Goal: Subscribe to service/newsletter

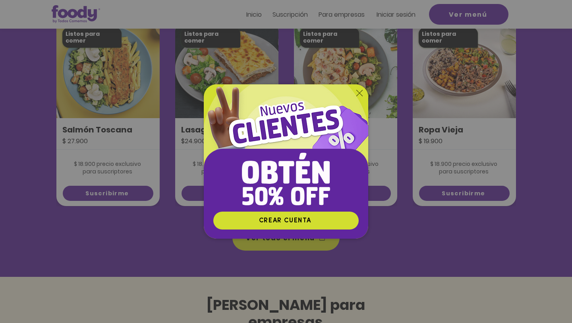
click at [361, 91] on icon "Volver al sitio" at bounding box center [359, 93] width 6 height 6
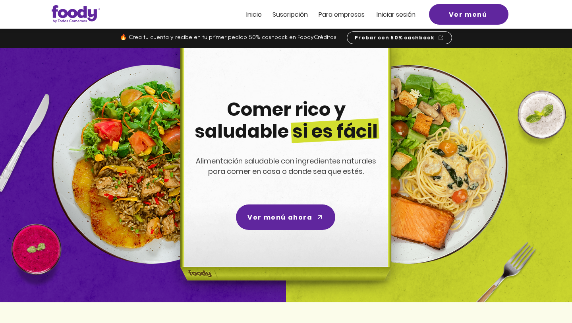
click at [293, 14] on span "Suscripción" at bounding box center [290, 14] width 35 height 9
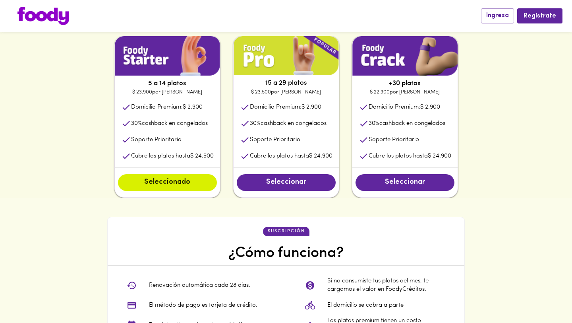
scroll to position [410, 0]
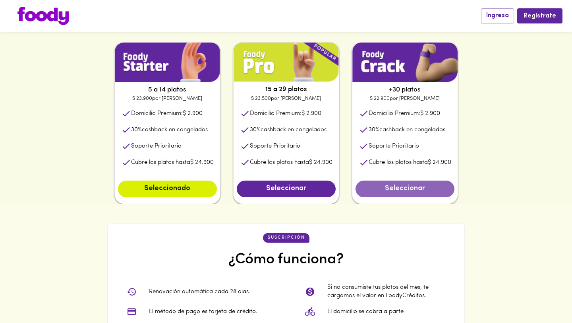
click at [385, 182] on button "Seleccionar" at bounding box center [405, 188] width 99 height 17
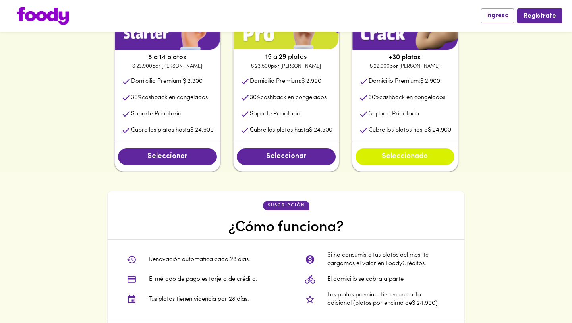
scroll to position [426, 0]
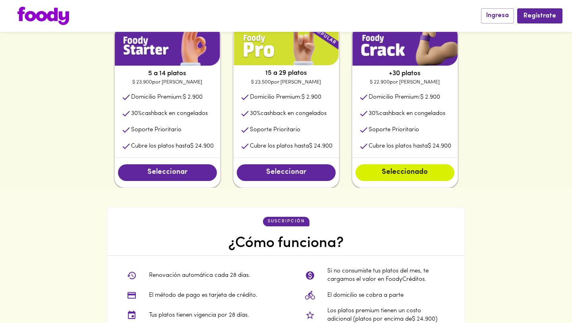
click at [323, 174] on span "Seleccionar" at bounding box center [286, 172] width 83 height 9
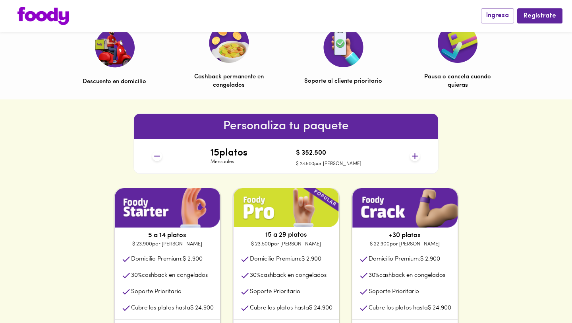
scroll to position [266, 0]
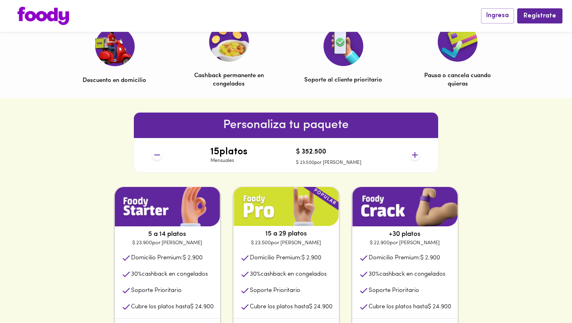
click at [416, 155] on icon at bounding box center [415, 155] width 6 height 6
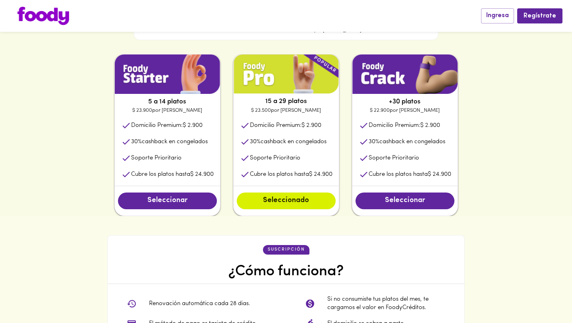
scroll to position [422, 0]
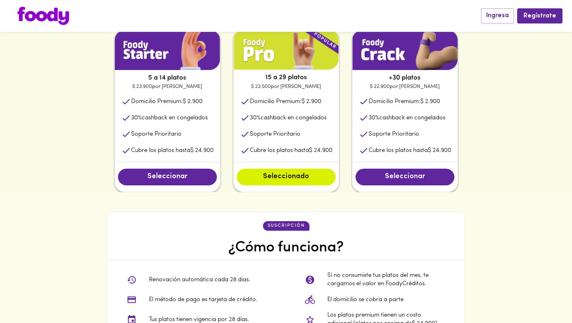
click at [406, 172] on button "Seleccionar" at bounding box center [405, 176] width 99 height 17
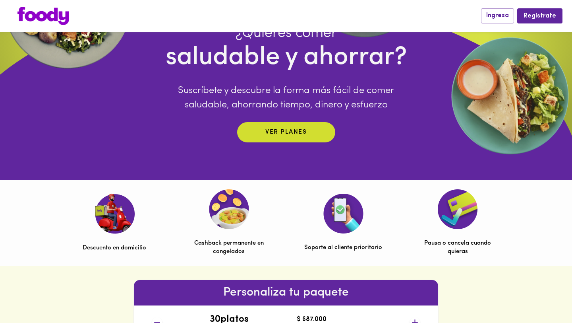
scroll to position [125, 0]
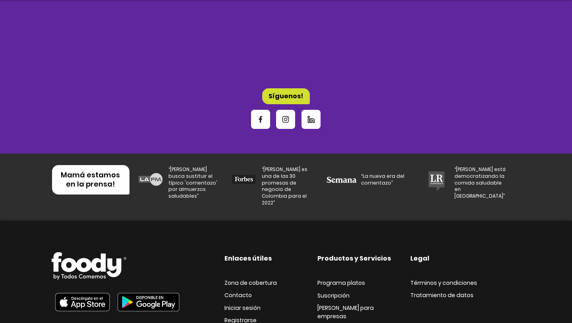
scroll to position [2628, 0]
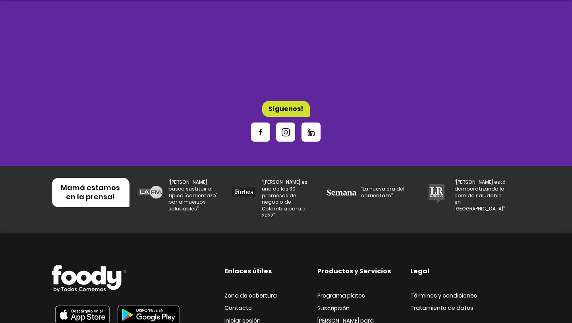
click at [289, 122] on span "Instagram" at bounding box center [285, 131] width 19 height 19
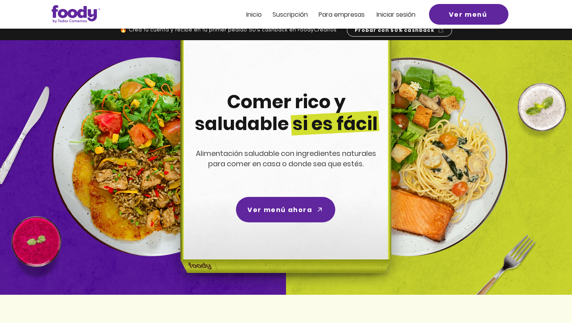
scroll to position [0, 0]
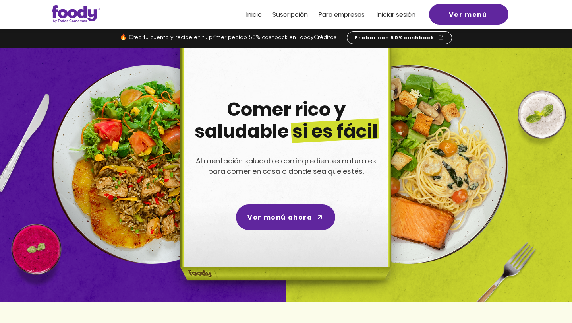
click at [296, 14] on span "Suscripción" at bounding box center [290, 14] width 35 height 9
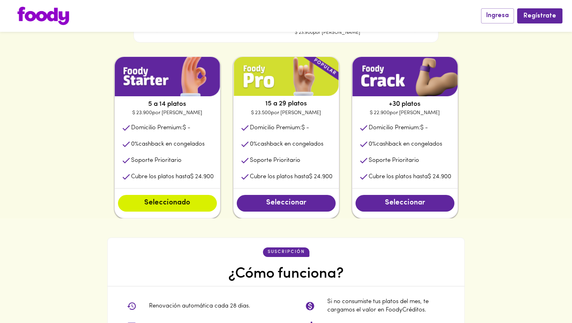
scroll to position [399, 0]
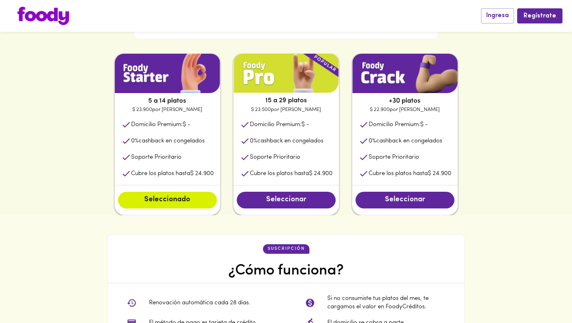
click at [206, 173] on p "Cubre los platos hasta $ 24.900" at bounding box center [172, 173] width 83 height 8
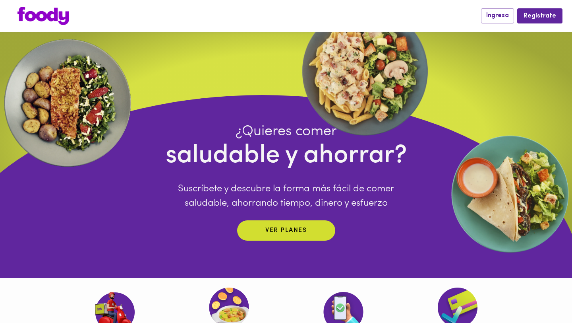
scroll to position [0, 0]
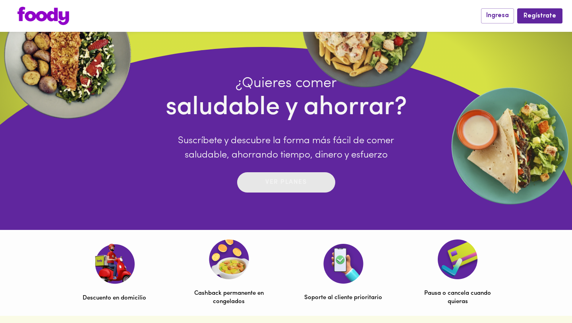
click at [263, 174] on button "Ver planes" at bounding box center [286, 182] width 98 height 20
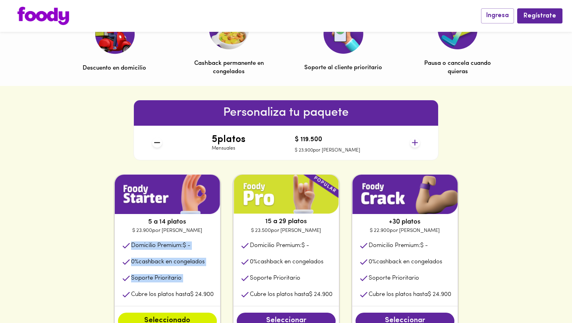
click at [255, 200] on img at bounding box center [286, 193] width 105 height 39
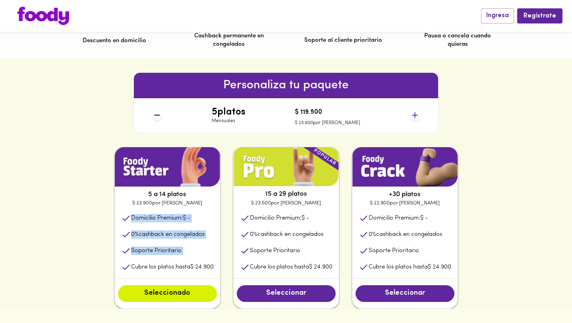
scroll to position [260, 0]
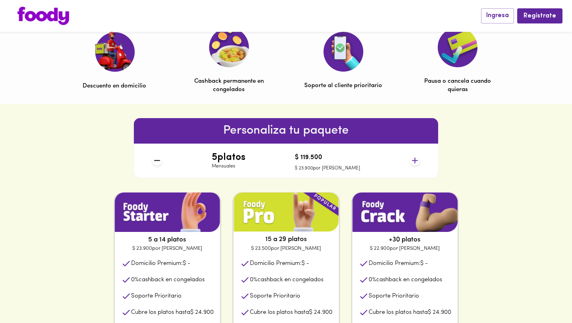
click at [213, 136] on h6 "Personaliza tu paquete" at bounding box center [286, 130] width 304 height 19
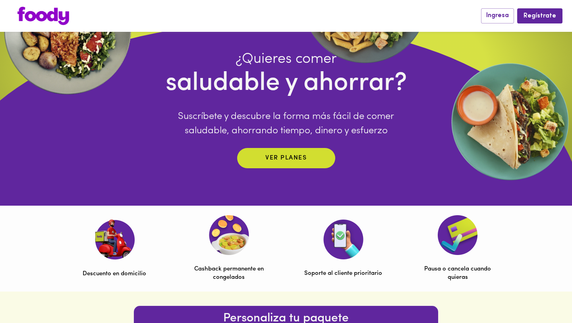
scroll to position [0, 0]
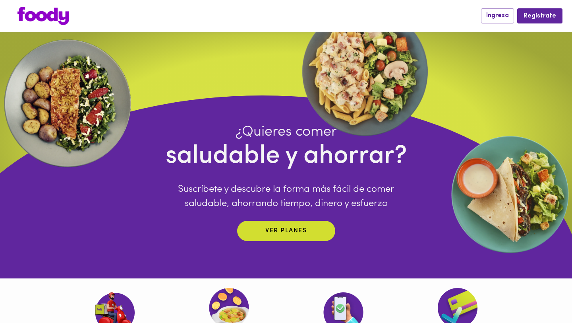
click at [61, 11] on img at bounding box center [43, 16] width 52 height 18
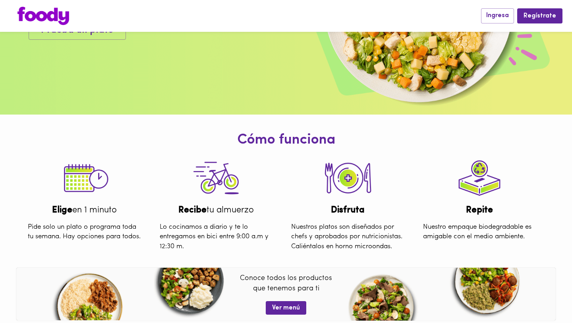
scroll to position [266, 0]
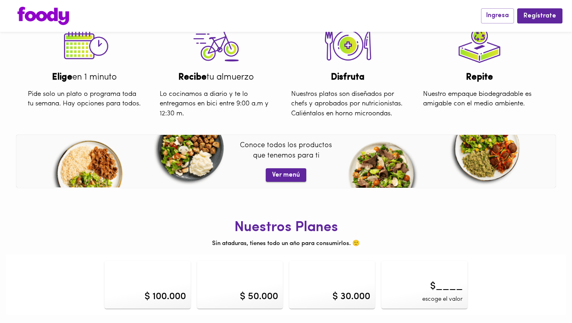
click at [283, 170] on button "Ver menú" at bounding box center [286, 174] width 41 height 13
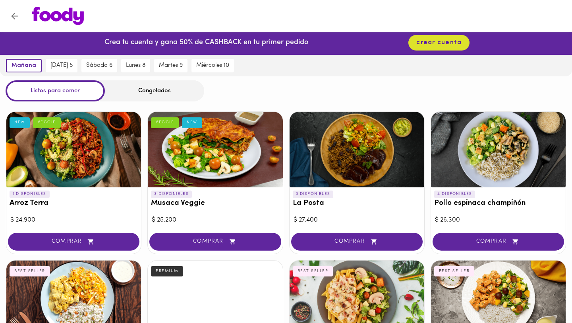
scroll to position [8, 0]
